Goal: Information Seeking & Learning: Get advice/opinions

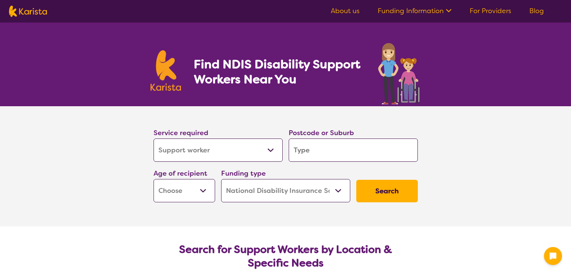
select select "Support worker"
select select "NDIS"
select select "Support worker"
select select "NDIS"
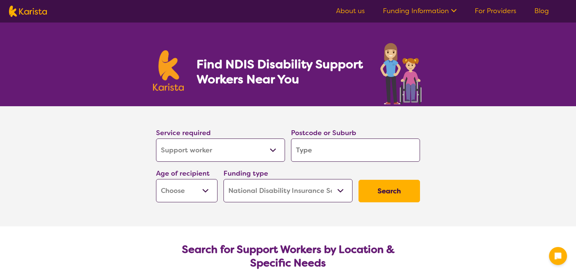
select select "Support worker"
select select "NDIS"
select select "Support worker"
select select "NDIS"
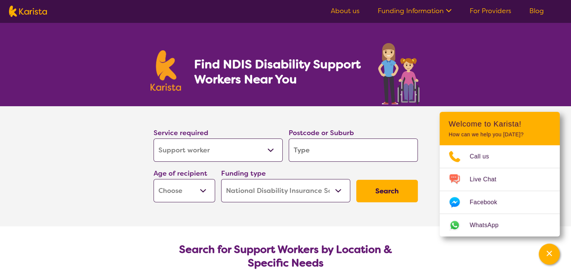
click at [202, 150] on select "Allied Health Assistant Assessment (ADHD or Autism) Behaviour support Counselli…" at bounding box center [217, 149] width 129 height 23
select select "[MEDICAL_DATA]"
click at [153, 138] on select "Allied Health Assistant Assessment (ADHD or Autism) Behaviour support Counselli…" at bounding box center [217, 149] width 129 height 23
select select "[MEDICAL_DATA]"
click at [117, 56] on div "Find NDIS Disability Support Workers Near You" at bounding box center [285, 65] width 571 height 84
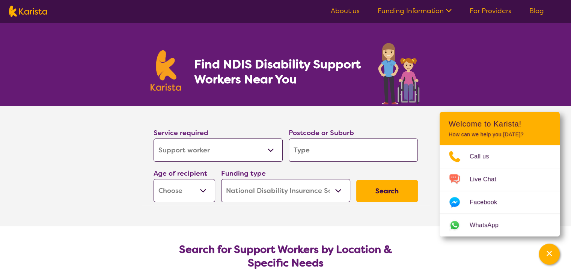
click at [323, 152] on input "search" at bounding box center [353, 149] width 129 height 23
click at [202, 192] on select "Early Childhood - 0 to 9 Child - 10 to 11 Adolescent - 12 to 17 Adult - 18 to 6…" at bounding box center [184, 190] width 62 height 23
click at [259, 191] on select "Home Care Package (HCP) National Disability Insurance Scheme (NDIS) I don't know" at bounding box center [285, 190] width 129 height 23
click at [221, 179] on select "Home Care Package (HCP) National Disability Insurance Scheme (NDIS) I don't know" at bounding box center [285, 190] width 129 height 23
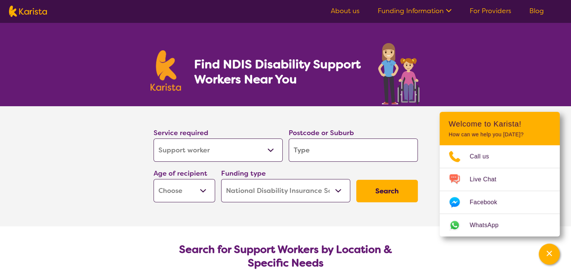
click at [389, 196] on button "Search" at bounding box center [387, 191] width 62 height 23
type input "3"
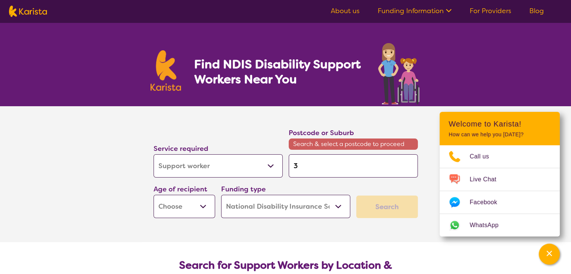
type input "30"
type input "303"
type input "3030"
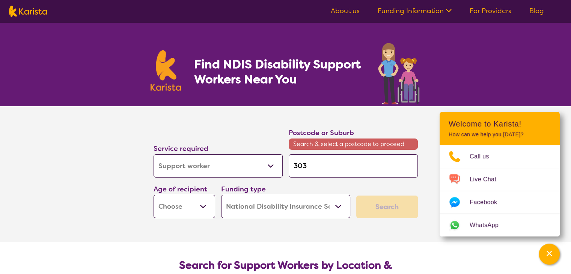
type input "3030"
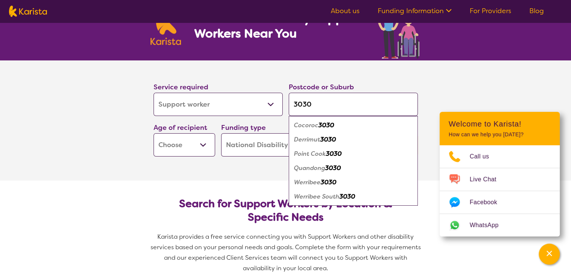
scroll to position [38, 0]
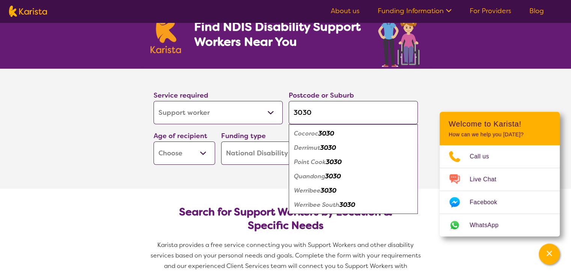
type input "3030"
click at [313, 160] on em "Point Cook" at bounding box center [310, 162] width 32 height 8
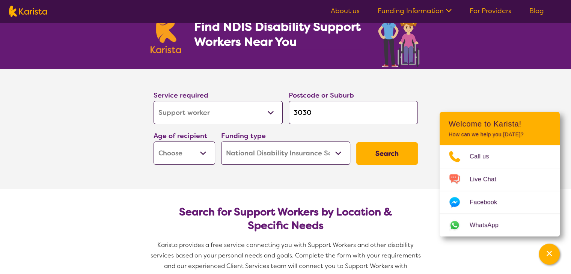
click at [204, 152] on select "Early Childhood - 0 to 9 Child - 10 to 11 Adolescent - 12 to 17 Adult - 18 to 6…" at bounding box center [184, 152] width 62 height 23
select select "AD"
click at [153, 141] on select "Early Childhood - 0 to 9 Child - 10 to 11 Adolescent - 12 to 17 Adult - 18 to 6…" at bounding box center [184, 152] width 62 height 23
select select "AD"
click at [375, 155] on button "Search" at bounding box center [387, 153] width 62 height 23
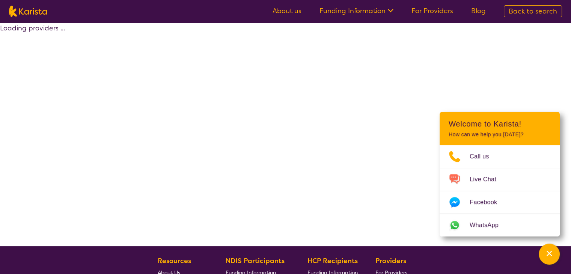
select select "by_score"
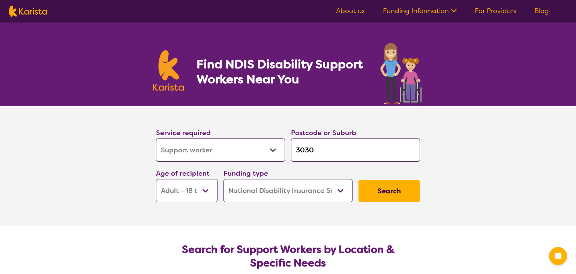
select select "Support worker"
select select "AD"
select select "NDIS"
select select "Support worker"
select select "AD"
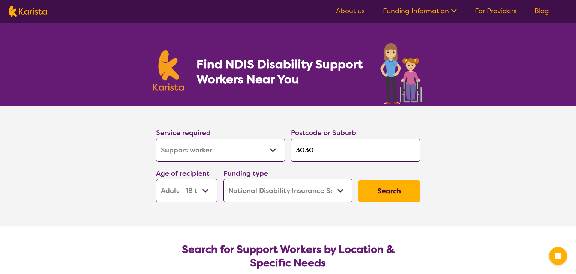
select select "NDIS"
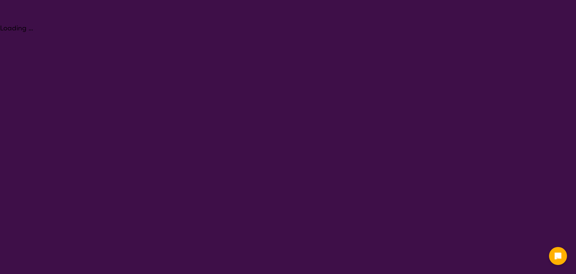
select select "Support worker"
select select "AD"
select select "NDIS"
select select "Support worker"
select select "AD"
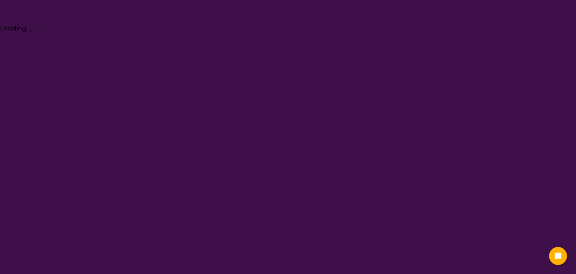
select select "NDIS"
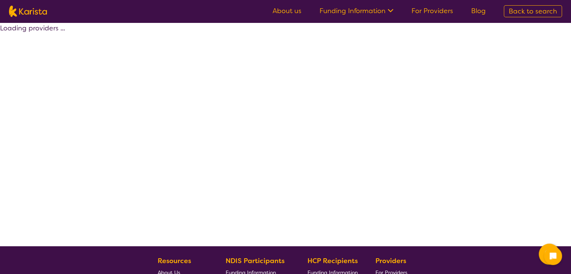
select select "by_score"
